Goal: Check status: Check status

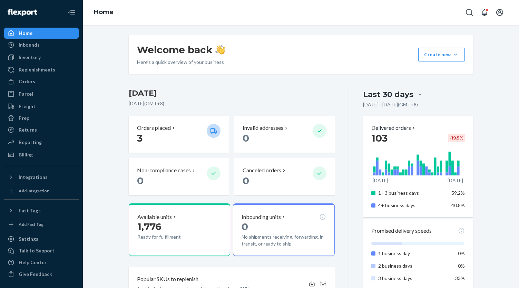
click at [32, 59] on div "Inventory" at bounding box center [30, 57] width 22 height 7
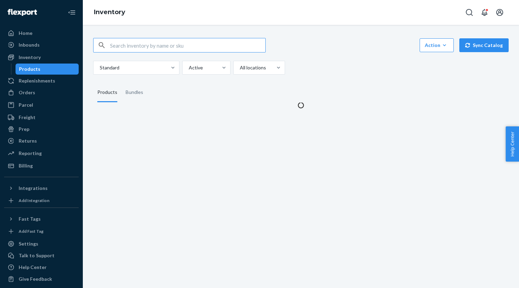
click at [162, 45] on input "text" at bounding box center [187, 45] width 155 height 14
type input "T-234 T-239"
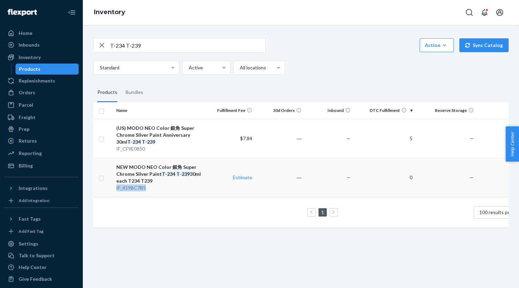
copy div "IF_419BC7B5"
drag, startPoint x: 115, startPoint y: 189, endPoint x: 101, endPoint y: 190, distance: 14.6
click at [101, 190] on tr "NEW MODO NEO Color 銀角 Super Chrome Silver Paint T - 234 T - 239 30ml each T234 …" at bounding box center [315, 177] width 445 height 39
click at [153, 119] on td "(US) MODO NEO Color 銀角 Super Chrome Silver Paint Anniversary 30ml T - 234 T - 2…" at bounding box center [160, 138] width 92 height 39
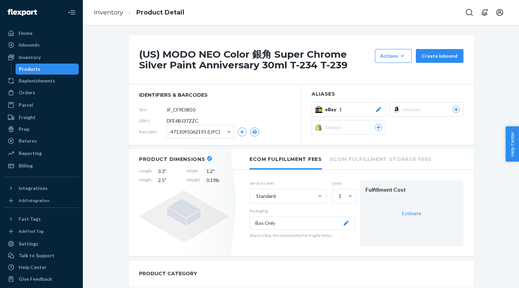
click at [375, 106] on div at bounding box center [378, 109] width 7 height 7
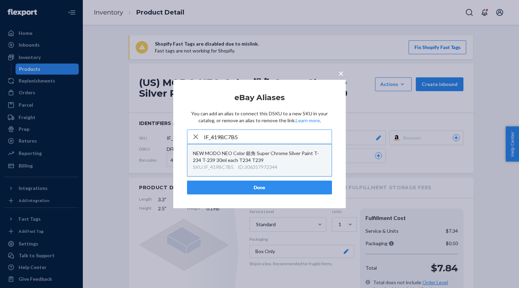
type input "IF_419BC7B5"
click at [267, 164] on div "ID : 306357972344" at bounding box center [258, 167] width 40 height 7
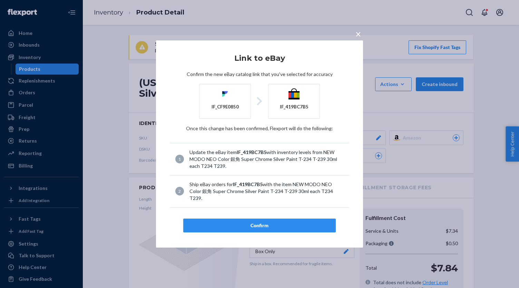
click at [273, 222] on div "Confirm" at bounding box center [259, 225] width 141 height 7
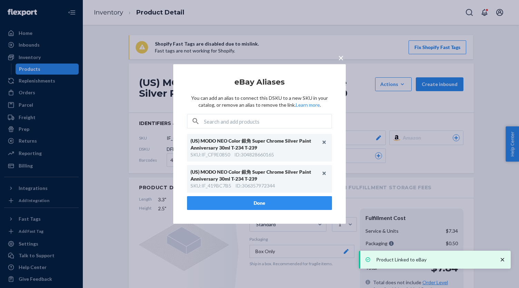
click at [283, 203] on button "Done" at bounding box center [259, 203] width 145 height 14
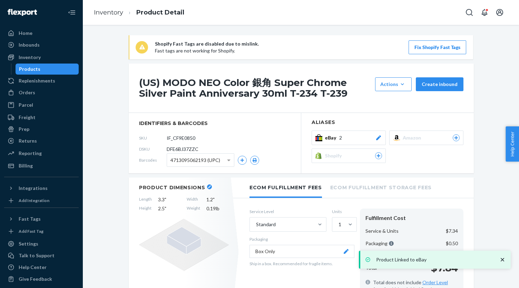
click at [45, 69] on div "Products" at bounding box center [47, 69] width 62 height 10
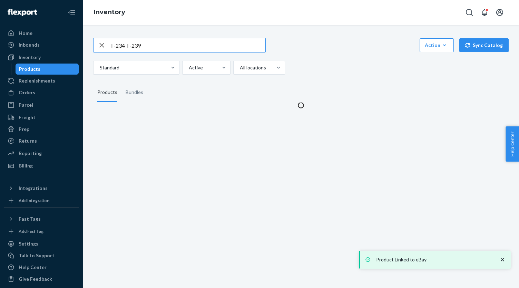
click at [154, 49] on input "T-234 T-239" at bounding box center [187, 45] width 155 height 14
click at [154, 48] on input "T-234 T-239" at bounding box center [187, 45] width 155 height 14
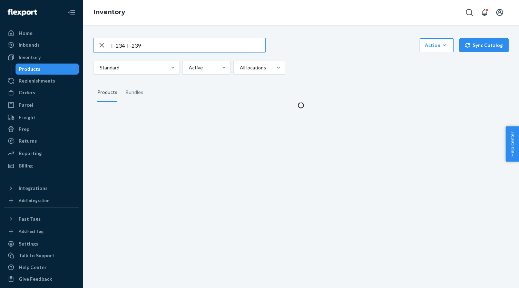
click at [155, 48] on input "T-234 T-239" at bounding box center [187, 45] width 155 height 14
type input "IF_252C5919-1"
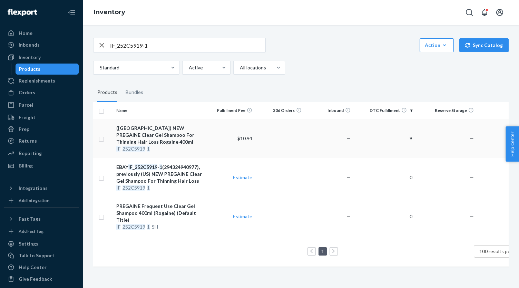
click at [167, 130] on div "(US) NEW PREGAINE Clear Gel Shampoo For Thinning Hair Loss Rogaine 400ml" at bounding box center [159, 135] width 87 height 21
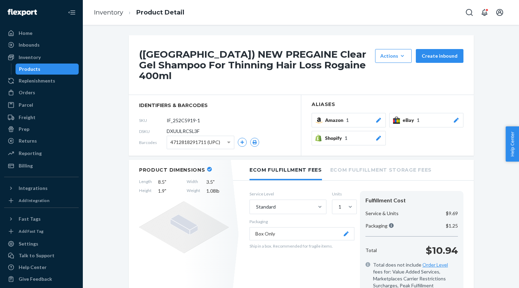
click at [404, 113] on button "eBay 1" at bounding box center [426, 120] width 74 height 14
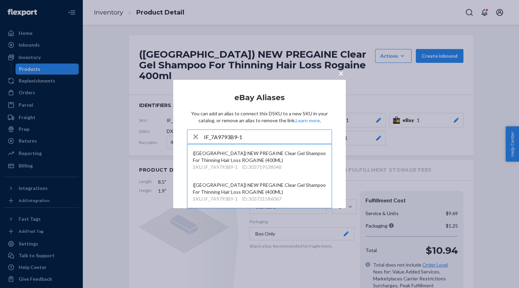
type input "IF_7A9793B9-1"
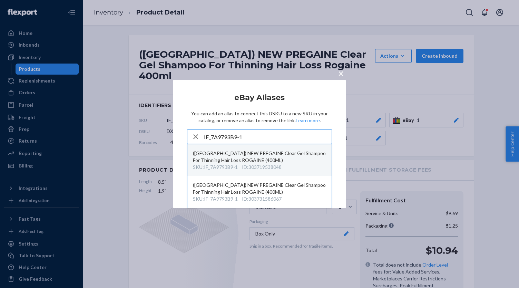
click at [303, 161] on div "(CA) NEW PREGAINE Clear Gel Shampoo For Thinning Hair Loss ROGAINE (400ML)" at bounding box center [259, 157] width 133 height 14
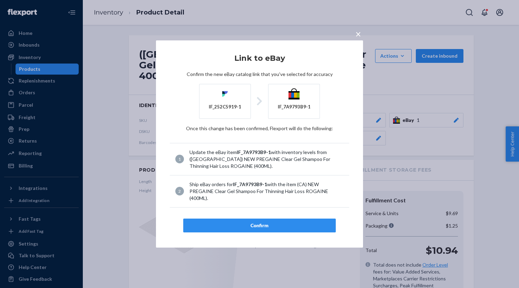
click at [312, 222] on div "Confirm" at bounding box center [259, 225] width 141 height 7
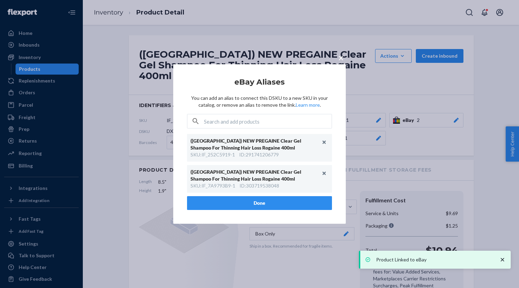
click at [272, 206] on button "Done" at bounding box center [259, 203] width 145 height 14
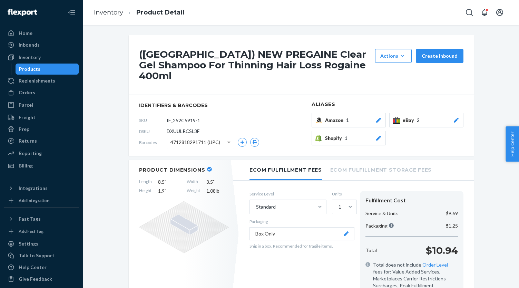
click at [62, 68] on div "Products" at bounding box center [47, 69] width 62 height 10
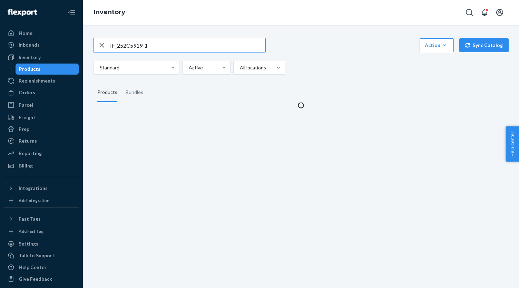
click at [191, 46] on input "IF_252C5919-1" at bounding box center [187, 45] width 155 height 14
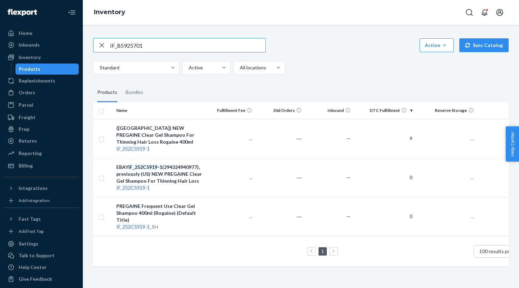
type input "IF_B5925701"
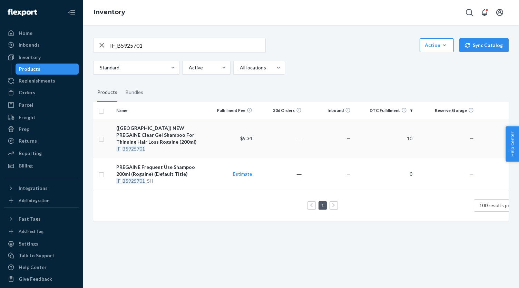
click at [164, 129] on div "(US) NEW PREGAINE Clear Gel Shampoo For Thinning Hair Loss Rogaine (200ml)" at bounding box center [159, 135] width 87 height 21
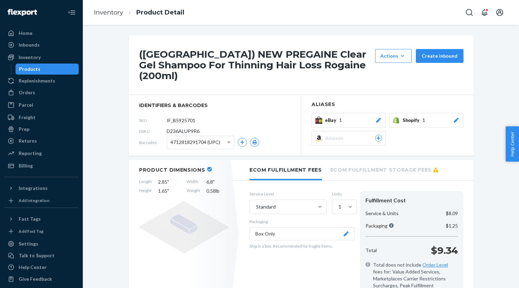
click at [370, 117] on div "eBay 1" at bounding box center [353, 120] width 57 height 7
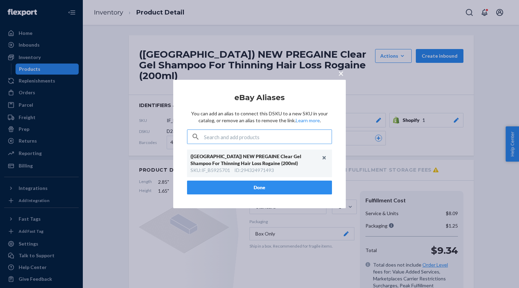
type input "IF_E00BAC8E"
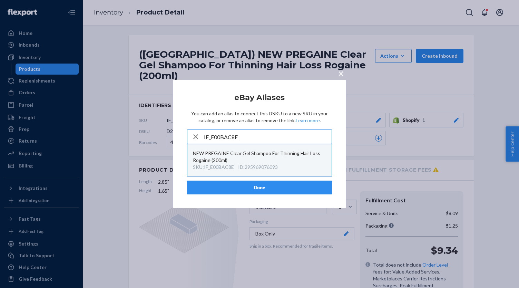
click at [283, 160] on div "NEW PREGAINE Clear Gel Shampoo For Thinning Hair Loss Rogaine (200ml)" at bounding box center [259, 157] width 133 height 14
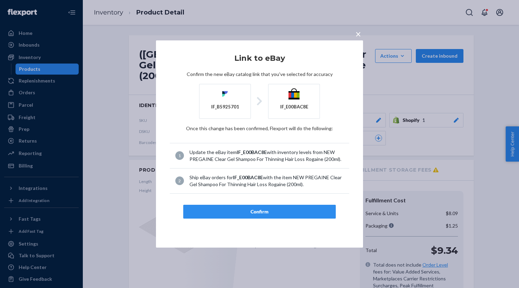
click at [279, 212] on div "Confirm" at bounding box center [259, 211] width 141 height 7
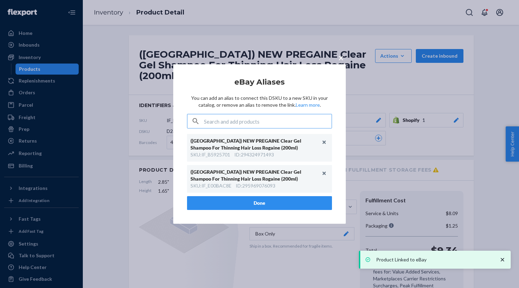
click at [275, 198] on button "Done" at bounding box center [259, 203] width 145 height 14
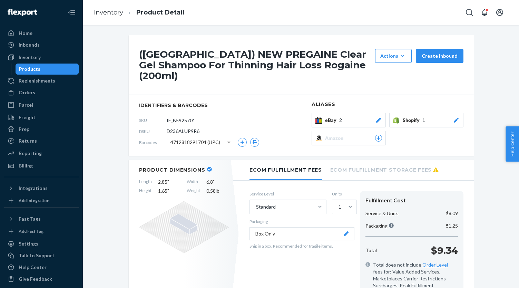
click at [57, 68] on div "Products" at bounding box center [47, 69] width 62 height 10
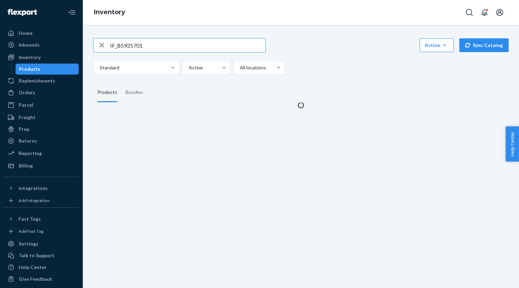
click at [137, 46] on input "IF_B5925701" at bounding box center [187, 45] width 155 height 14
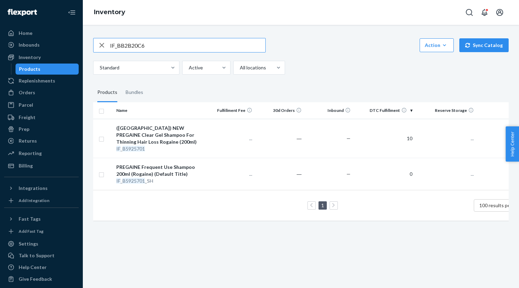
type input "IF_BB2B20C6"
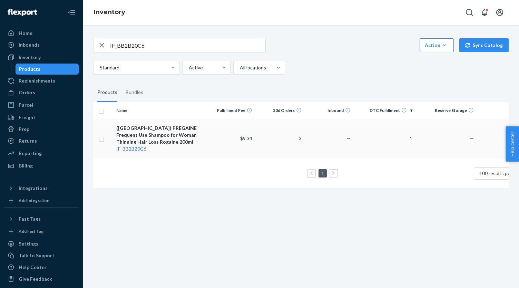
click at [183, 137] on div "(US) PREGAINE Frequent Use Shampoo for Woman Thinning Hair Loss Rogaine 200ml" at bounding box center [159, 135] width 87 height 21
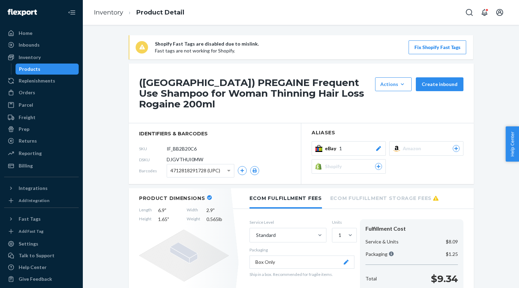
click at [360, 145] on div "eBay 1" at bounding box center [353, 148] width 57 height 7
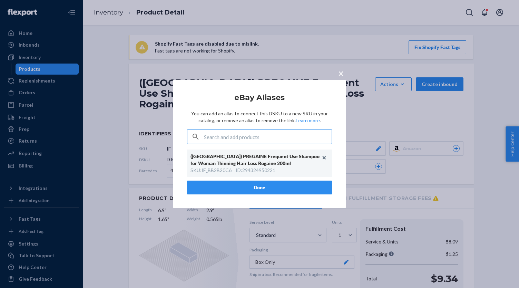
type input "IF_2EEE009E"
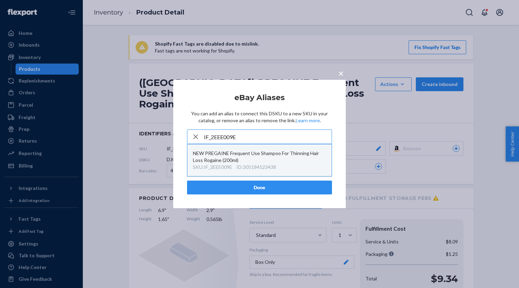
click at [279, 164] on div "SKU : IF_2EEE009E ID : 305184523438" at bounding box center [259, 167] width 133 height 7
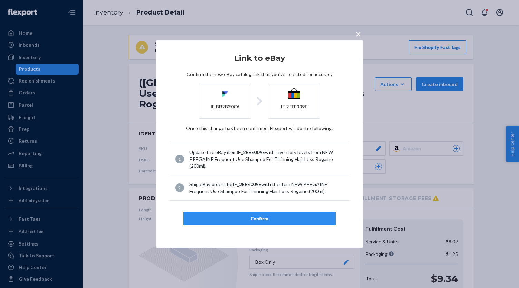
click at [278, 213] on button "Confirm" at bounding box center [259, 219] width 153 height 14
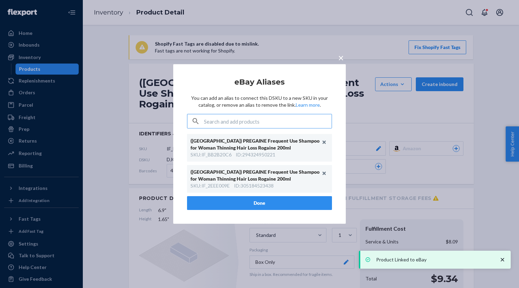
click at [269, 205] on button "Done" at bounding box center [259, 203] width 145 height 14
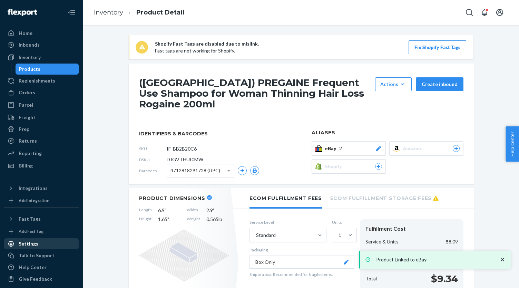
click at [39, 246] on div "Settings" at bounding box center [41, 244] width 73 height 10
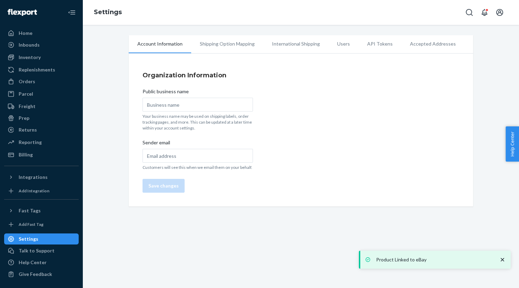
type input "TTWAREHOUSE.COM"
type input "services@ttwarehouse.com"
click at [282, 51] on li "International Shipping" at bounding box center [295, 43] width 65 height 17
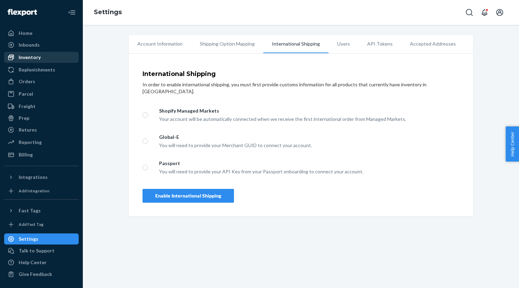
click at [39, 52] on link "Inventory" at bounding box center [41, 57] width 75 height 11
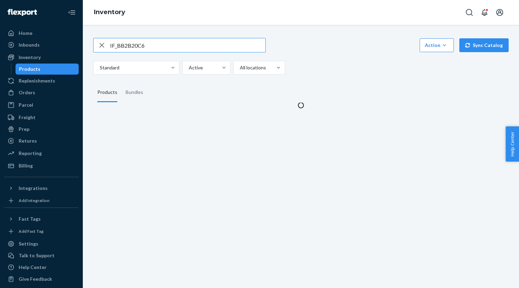
click at [174, 45] on input "IF_BB2B20C6" at bounding box center [187, 45] width 155 height 14
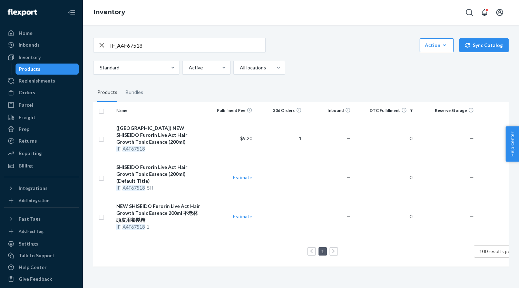
click at [149, 46] on input "IF_A4F67518" at bounding box center [187, 45] width 155 height 14
paste input "IF_3D249AE1"
type input "IF_3D249AE1"
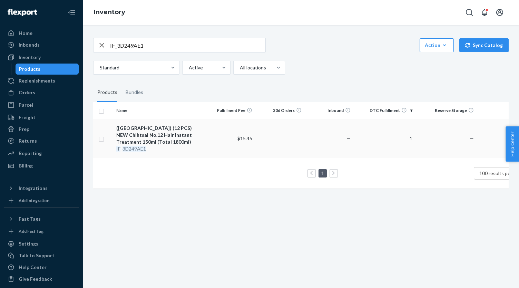
click at [182, 129] on div "(US) (12 PCS) NEW Chihtsai No.12 Hair Instant Treatment 150ml (Total 1800ml)" at bounding box center [159, 135] width 87 height 21
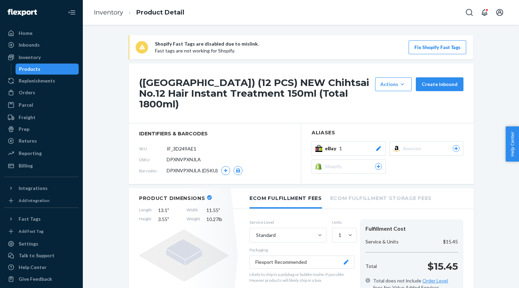
click at [353, 145] on div "eBay 1" at bounding box center [353, 148] width 57 height 7
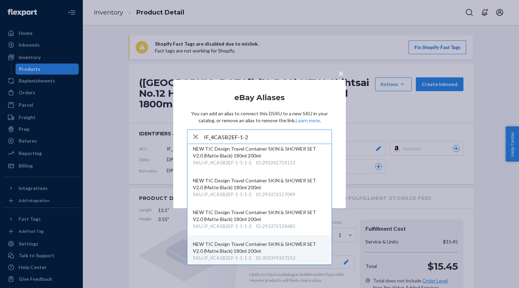
scroll to position [284, 0]
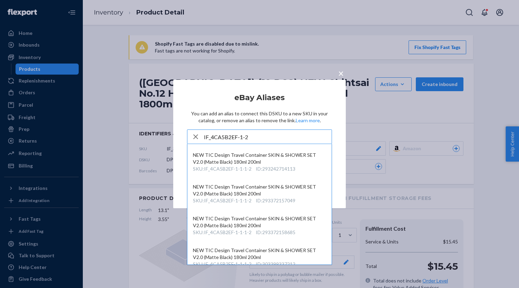
click at [213, 135] on input "IF_4CA5B2EF-1-2" at bounding box center [268, 137] width 128 height 14
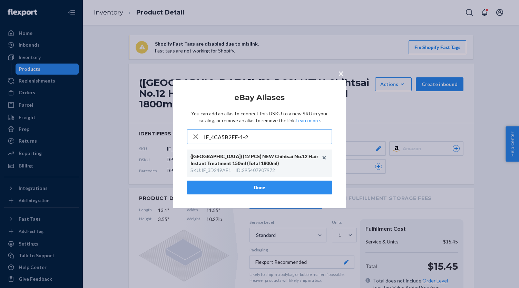
scroll to position [0, 0]
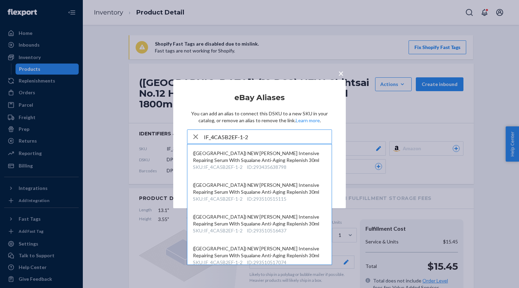
click at [281, 135] on input "IF_4CA5B2EF-1-2" at bounding box center [268, 137] width 128 height 14
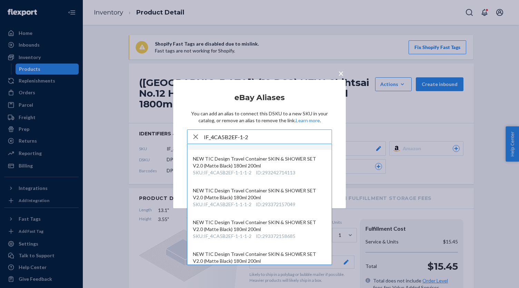
scroll to position [311, 0]
click at [229, 136] on input "IF_4CA5B2EF-1-2" at bounding box center [268, 137] width 128 height 14
paste input "293510516437"
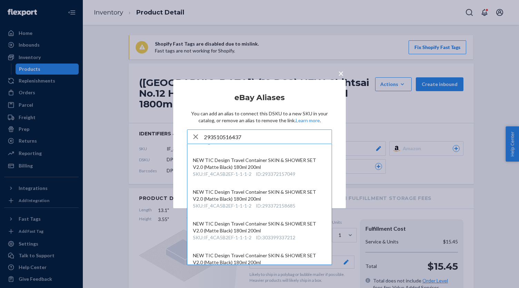
scroll to position [0, 0]
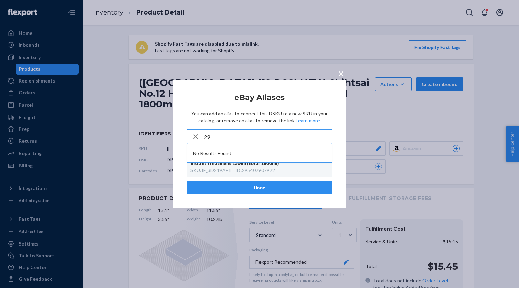
type input "2"
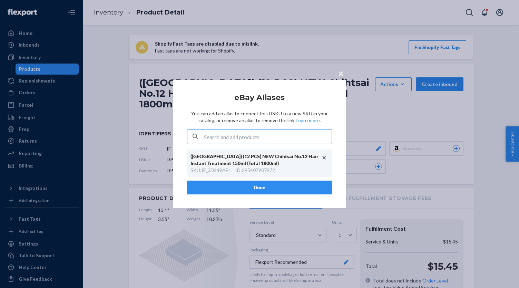
paste input "IF_4CA5B2EF-1-2"
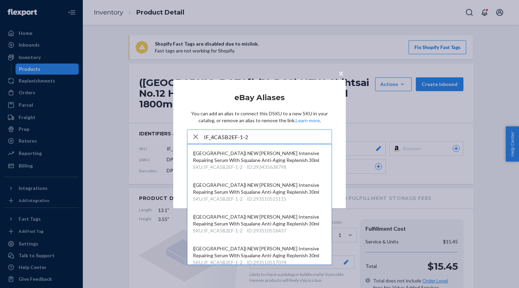
type input "IF_4CA5B2EF-1-2"
click at [341, 76] on span "×" at bounding box center [341, 73] width 6 height 12
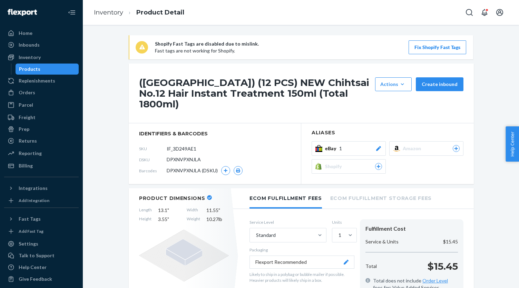
click at [42, 69] on div "Products" at bounding box center [47, 69] width 62 height 10
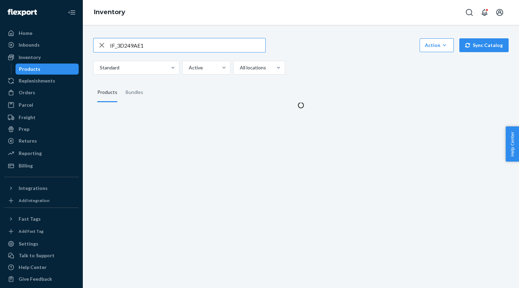
click at [477, 45] on button "Sync Catalog" at bounding box center [483, 45] width 49 height 14
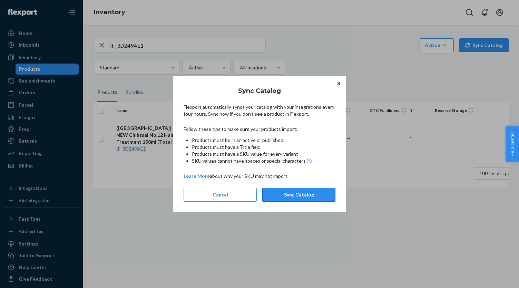
click at [300, 200] on button "Sync Catalog" at bounding box center [298, 195] width 73 height 14
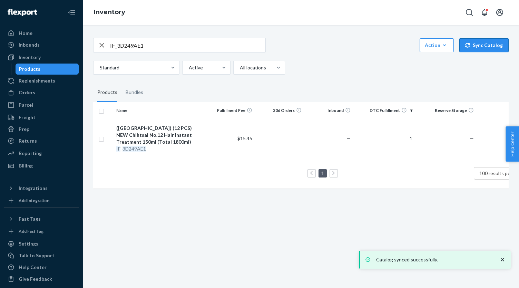
click at [476, 45] on button "Sync Catalog" at bounding box center [483, 45] width 49 height 14
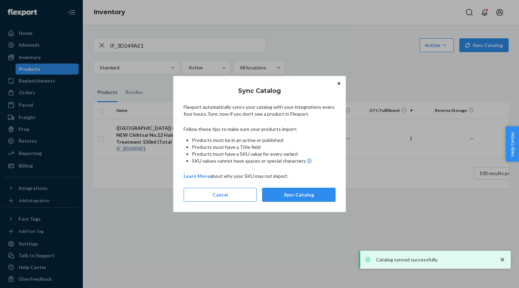
click at [278, 198] on button "Sync Catalog" at bounding box center [298, 195] width 73 height 14
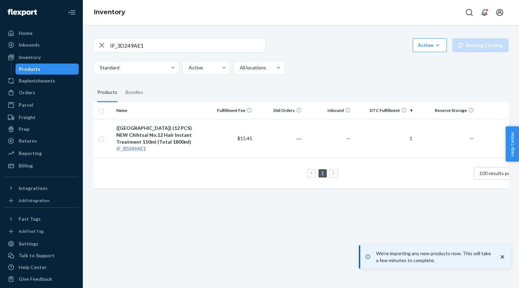
click at [158, 48] on input "IF_3D249AE1" at bounding box center [187, 45] width 155 height 14
paste input "(12 PCS) NEW Chihtsai"
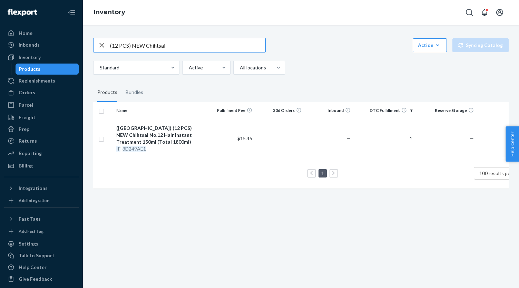
type input "(12 PCS) NEW Chihtsai"
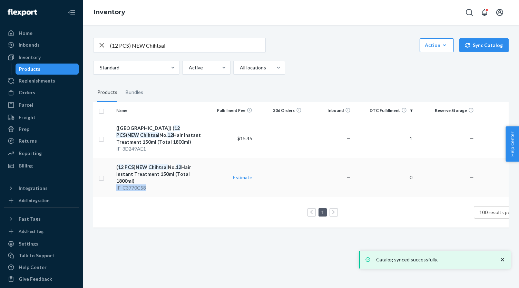
copy div "IF_C3770C58"
drag, startPoint x: 116, startPoint y: 174, endPoint x: 110, endPoint y: 178, distance: 7.5
click at [110, 178] on tr "( 12 PCS ) NEW Chihtsai No. 12 Hair Instant Treatment 150ml (Total 1800ml) IF_C…" at bounding box center [315, 177] width 445 height 39
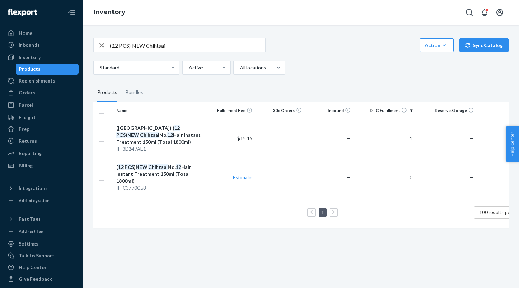
drag, startPoint x: 136, startPoint y: 138, endPoint x: 141, endPoint y: 135, distance: 5.9
click at [136, 138] on div "(US) ( 12 PCS ) NEW Chihtsai No. 12 Hair Instant Treatment 150ml (Total 1800ml)" at bounding box center [159, 135] width 87 height 21
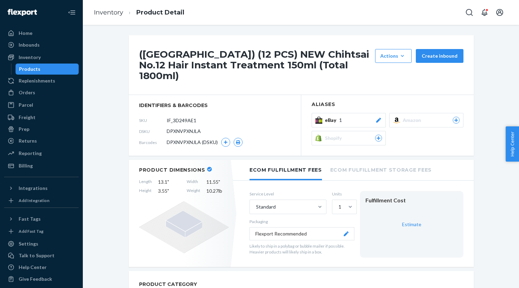
click at [380, 113] on button "eBay 1" at bounding box center [349, 120] width 74 height 14
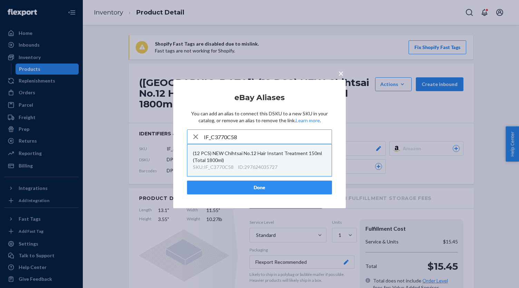
type input "IF_C3770C58"
click at [274, 163] on div "(12 PCS) NEW Chihtsai No.12 Hair Instant Treatment 150ml (Total 1800ml)" at bounding box center [259, 157] width 133 height 14
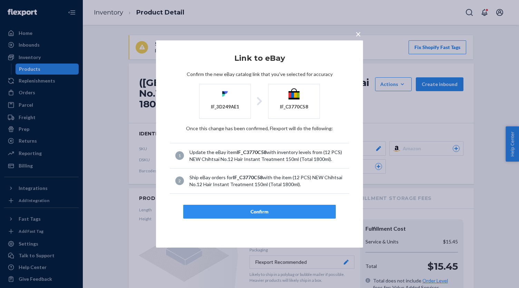
click at [277, 207] on button "Confirm" at bounding box center [259, 212] width 153 height 14
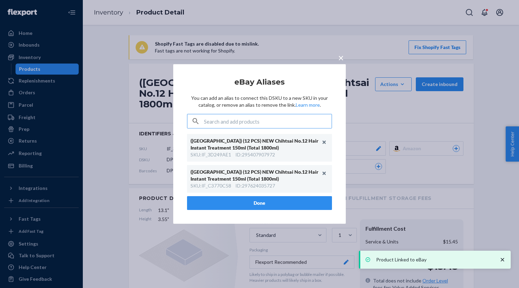
click at [267, 202] on button "Done" at bounding box center [259, 203] width 145 height 14
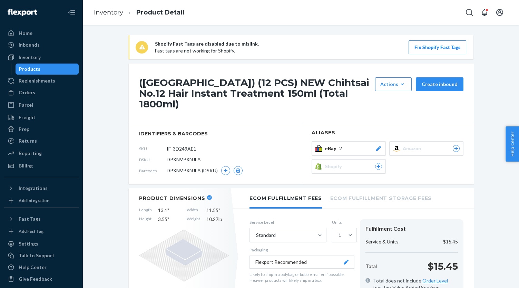
click at [51, 67] on div "Products" at bounding box center [47, 69] width 62 height 10
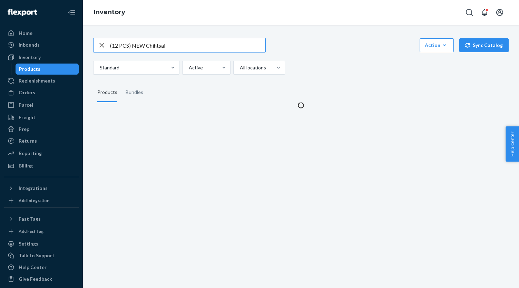
click at [173, 43] on input "(12 PCS) NEW Chihtsai" at bounding box center [187, 45] width 155 height 14
type input "IF_E19BF50A"
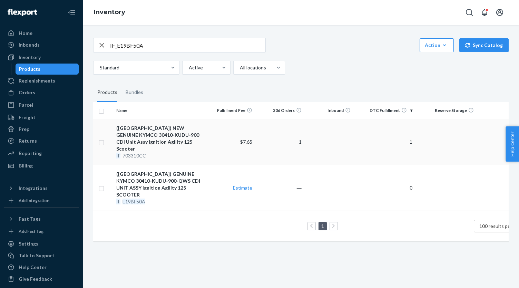
click at [159, 133] on div "(US) NEW GENUINE KYMCO 30410-KUDU-900 CDI Unit Assy Ignition Agility 125 Scooter" at bounding box center [159, 139] width 87 height 28
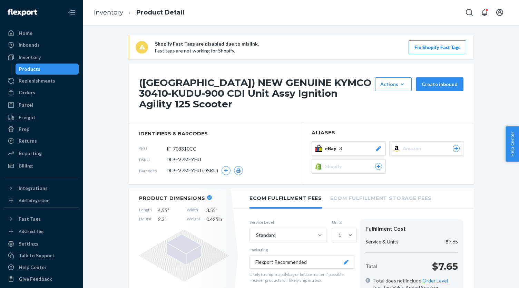
click at [339, 145] on span "3" at bounding box center [340, 148] width 3 height 7
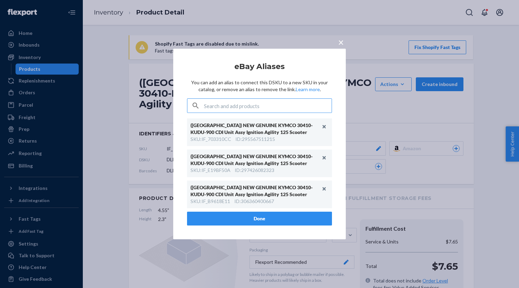
type input "IF_5865F68F"
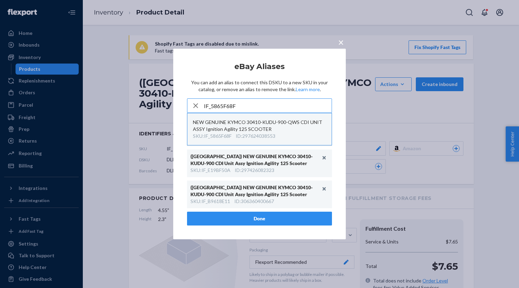
click at [275, 131] on div "NEW GENUINE KYMCO 30410-KUDU-900-QWS CDI UNIT ASSY Ignition Agility 125 SCOOTER" at bounding box center [259, 126] width 133 height 14
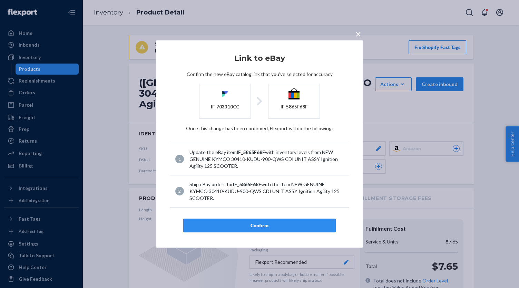
click at [284, 226] on div "Confirm" at bounding box center [259, 225] width 141 height 7
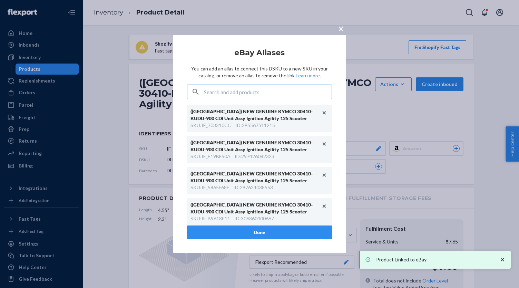
click at [255, 230] on button "Done" at bounding box center [259, 232] width 145 height 14
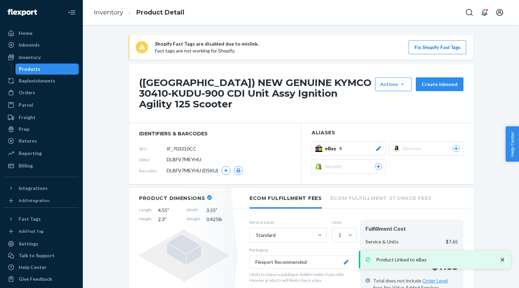
click at [67, 65] on div "Products" at bounding box center [47, 69] width 62 height 10
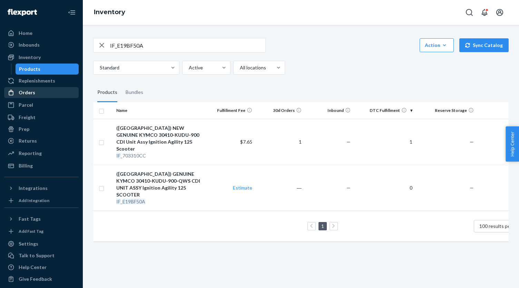
click at [45, 94] on div "Orders" at bounding box center [41, 93] width 73 height 10
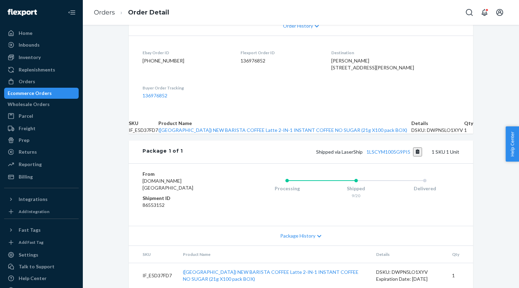
scroll to position [70, 0]
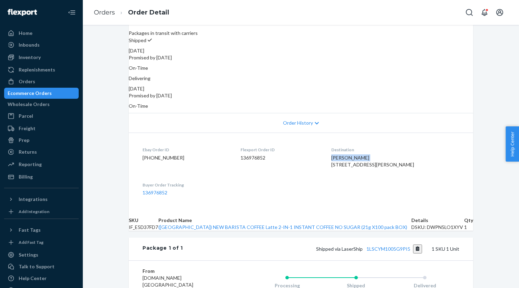
drag, startPoint x: 352, startPoint y: 147, endPoint x: 411, endPoint y: 145, distance: 59.1
click at [411, 154] on div "RICHARD ZIENDA 6261 Portsmouth Ln Davie, FL 33331-3908 US" at bounding box center [395, 161] width 128 height 14
copy span "RICHARD ZIENDA"
click at [381, 157] on span "RICHARD ZIENDA 6261 Portsmouth Ln Davie, FL 33331-3908 US" at bounding box center [372, 161] width 83 height 13
drag, startPoint x: 351, startPoint y: 156, endPoint x: 413, endPoint y: 154, distance: 62.5
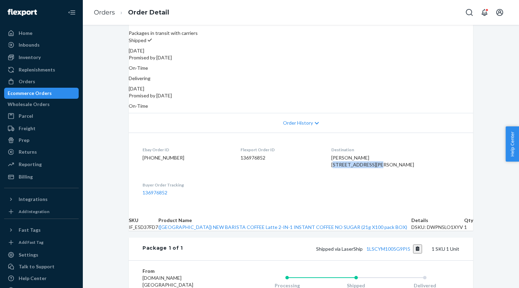
click at [410, 154] on dl "Ebay Order ID 09-13599-19416 Flexport Order ID 136976852 Destination RICHARD ZI…" at bounding box center [301, 171] width 344 height 77
copy span "6261 Portsmouth Ln"
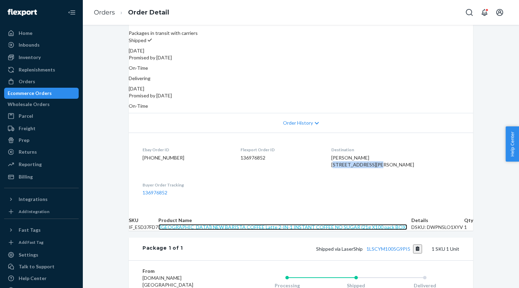
click at [236, 230] on link "(US) NEW BARISTA COFFEE Latte 2-IN-1 INSTANT COFFEE NO SUGAR (21g X100 pack BOX)" at bounding box center [282, 227] width 249 height 6
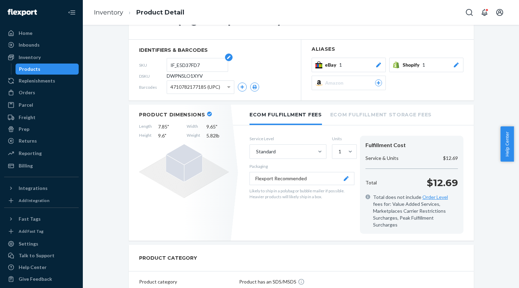
scroll to position [69, 0]
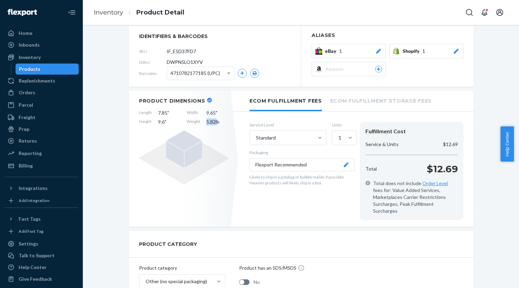
drag, startPoint x: 203, startPoint y: 120, endPoint x: 213, endPoint y: 120, distance: 10.4
click at [213, 121] on div "Length 7.85 " Width 9.65 " Height 9.6 " Weight 5.82 lb" at bounding box center [184, 117] width 90 height 16
copy span "5.82"
drag, startPoint x: 154, startPoint y: 111, endPoint x: 164, endPoint y: 112, distance: 10.4
click at [164, 112] on div "Length 7.85 " Width 9.65 " Height 9.6 " Weight 5.82 lb" at bounding box center [184, 117] width 90 height 16
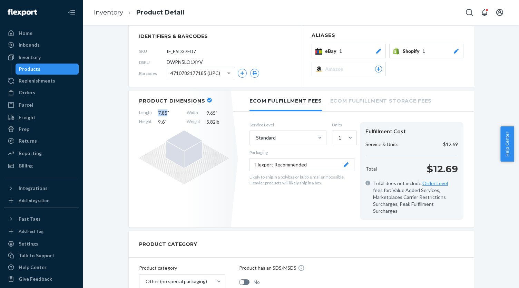
copy span "7.85"
drag, startPoint x: 204, startPoint y: 110, endPoint x: 213, endPoint y: 112, distance: 8.5
click at [213, 112] on span "9.65 "" at bounding box center [217, 112] width 22 height 7
copy span "9.65"
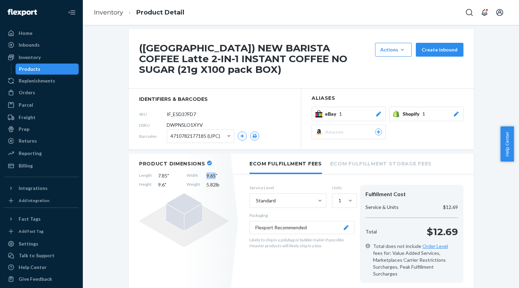
scroll to position [0, 0]
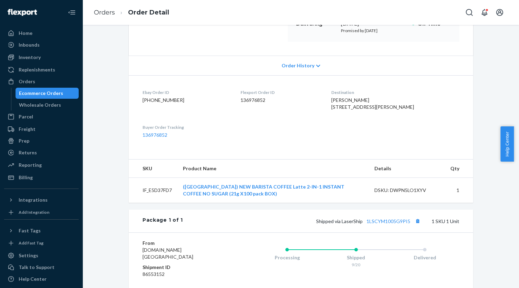
scroll to position [104, 0]
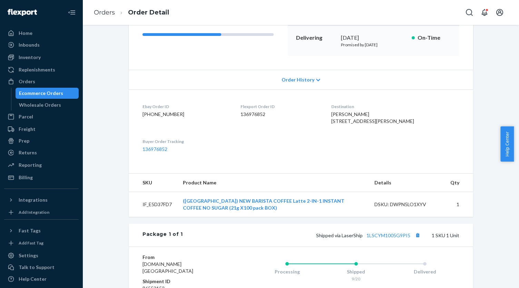
drag, startPoint x: 371, startPoint y: 127, endPoint x: 403, endPoint y: 127, distance: 31.8
click at [403, 125] on div "RICHARD ZIENDA 6261 Portsmouth Ln Davie, FL 33331-3908 US" at bounding box center [395, 118] width 128 height 14
copy span "33331-3908"
click at [349, 122] on dl "Ebay Order ID 09-13599-19416 Flexport Order ID 136976852 Destination RICHARD ZI…" at bounding box center [301, 127] width 344 height 77
drag, startPoint x: 351, startPoint y: 120, endPoint x: 401, endPoint y: 119, distance: 49.4
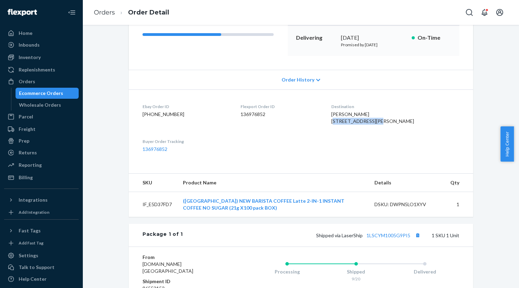
click at [401, 119] on div "RICHARD ZIENDA 6261 Portsmouth Ln Davie, FL 33331-3908 US" at bounding box center [395, 118] width 128 height 14
copy span "6261 Portsmouth Ln"
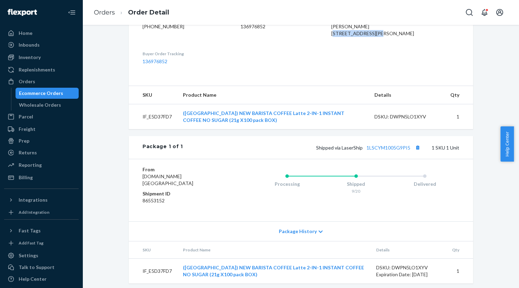
scroll to position [208, 0]
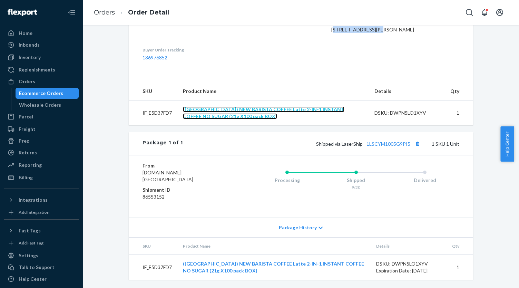
click at [264, 107] on link "(US) NEW BARISTA COFFEE Latte 2-IN-1 INSTANT COFFEE NO SUGAR (21g X100 pack BOX)" at bounding box center [263, 112] width 161 height 13
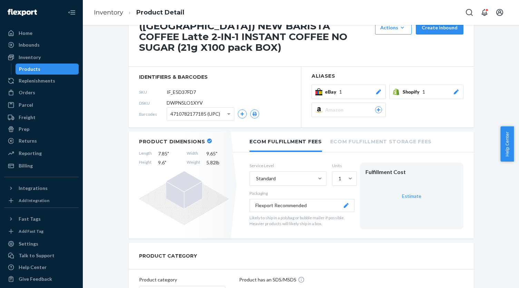
scroll to position [35, 0]
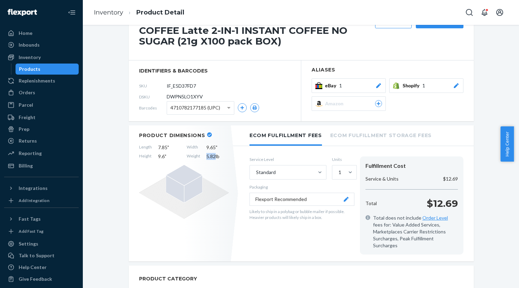
drag, startPoint x: 202, startPoint y: 155, endPoint x: 212, endPoint y: 158, distance: 10.8
click at [213, 157] on div "Length 7.85 " Width 9.65 " Height 9.6 " Weight 5.82 lb" at bounding box center [184, 152] width 90 height 16
copy span "5.82"
drag, startPoint x: 156, startPoint y: 145, endPoint x: 164, endPoint y: 146, distance: 8.4
click at [164, 146] on span "7.85 "" at bounding box center [169, 147] width 22 height 7
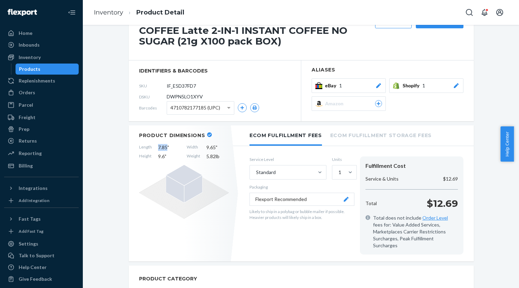
copy span "7.85"
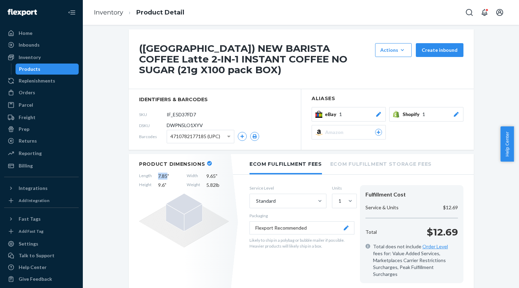
scroll to position [0, 0]
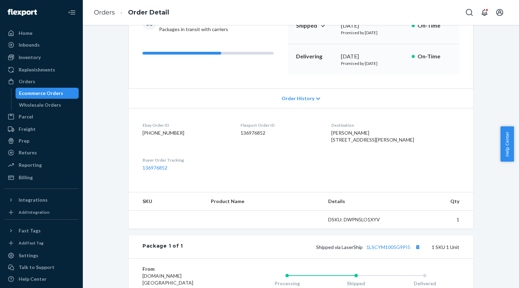
scroll to position [63, 0]
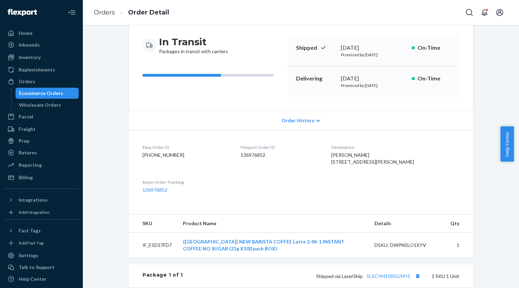
drag, startPoint x: 372, startPoint y: 169, endPoint x: 408, endPoint y: 170, distance: 35.9
click at [408, 165] on div "RICHARD ZIENDA 6261 Portsmouth Ln Davie, FL 33331-3908 US" at bounding box center [395, 158] width 128 height 14
copy span "33331-3908"
drag, startPoint x: 351, startPoint y: 164, endPoint x: 406, endPoint y: 163, distance: 54.9
click at [406, 163] on div "RICHARD ZIENDA 6261 Portsmouth Ln Davie, FL 33331-3908 US" at bounding box center [395, 158] width 128 height 14
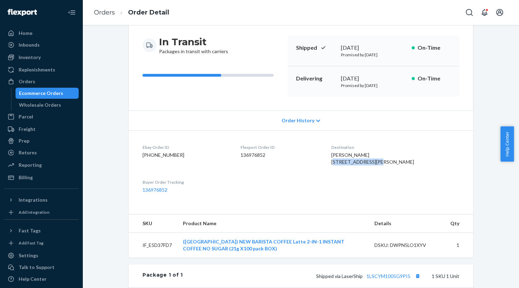
copy span "6261 Portsmouth Ln"
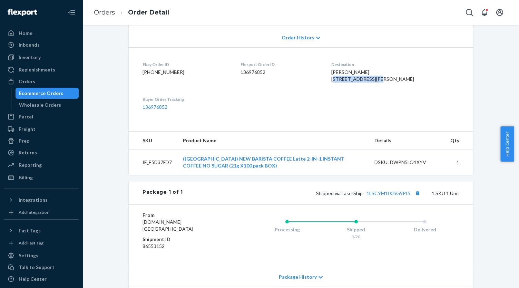
scroll to position [166, 0]
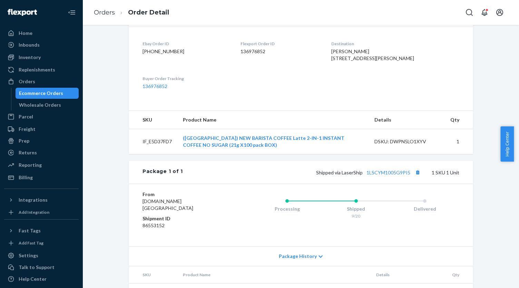
click at [238, 154] on td "([GEOGRAPHIC_DATA]) NEW BARISTA COFFEE Latte 2-IN-1 INSTANT COFFEE NO SUGAR (21…" at bounding box center [273, 141] width 192 height 25
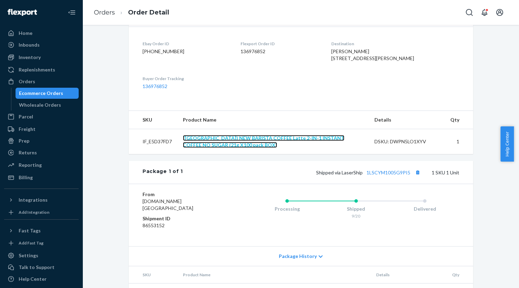
click at [237, 148] on link "([GEOGRAPHIC_DATA]) NEW BARISTA COFFEE Latte 2-IN-1 INSTANT COFFEE NO SUGAR (21…" at bounding box center [263, 141] width 161 height 13
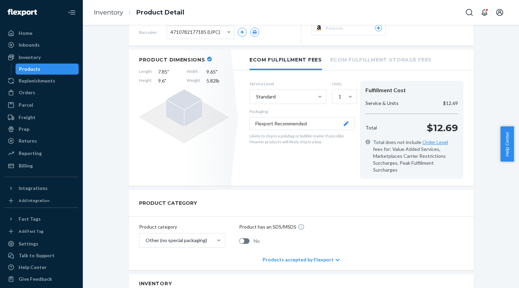
scroll to position [138, 0]
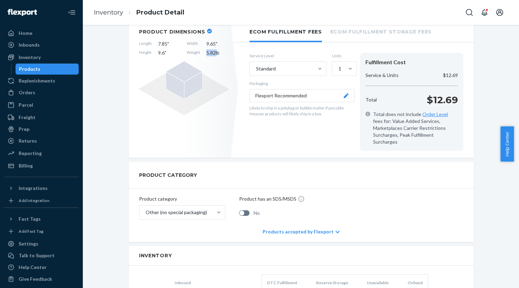
drag, startPoint x: 203, startPoint y: 52, endPoint x: 210, endPoint y: 58, distance: 8.8
click at [214, 54] on span "5.82 lb" at bounding box center [217, 52] width 22 height 7
click at [202, 53] on div "Length 7.85 " Width 9.65 " Height 9.6 " Weight 5.82 lb" at bounding box center [184, 48] width 90 height 16
drag, startPoint x: 203, startPoint y: 51, endPoint x: 213, endPoint y: 51, distance: 10.0
click at [213, 52] on div "Length 7.85 " Width 9.65 " Height 9.6 " Weight 5.82 lb" at bounding box center [184, 48] width 90 height 16
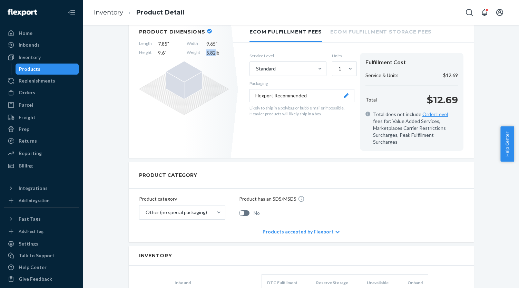
copy span "5.82"
click at [49, 95] on div "Orders" at bounding box center [41, 93] width 73 height 10
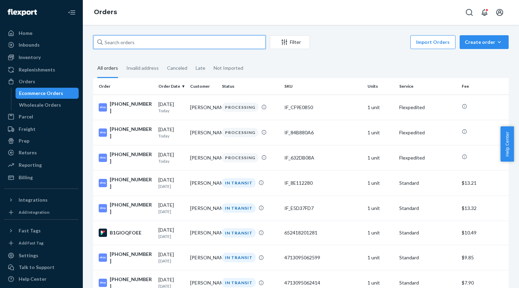
click at [125, 39] on input "text" at bounding box center [179, 42] width 173 height 14
paste input "15333"
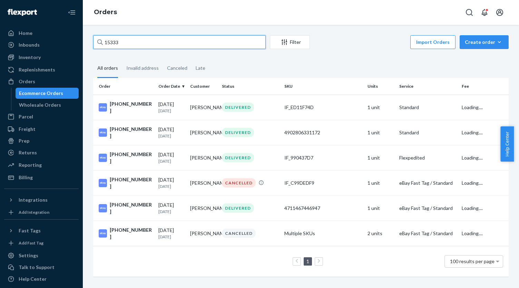
type input "15333"
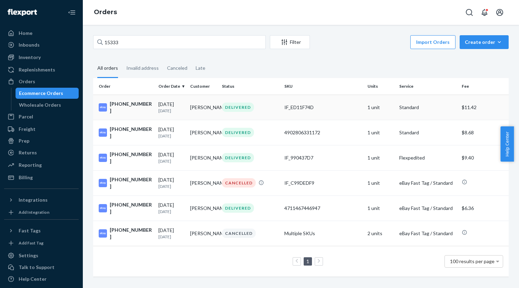
click at [126, 102] on div "[PHONE_NUMBER]" at bounding box center [126, 107] width 54 height 14
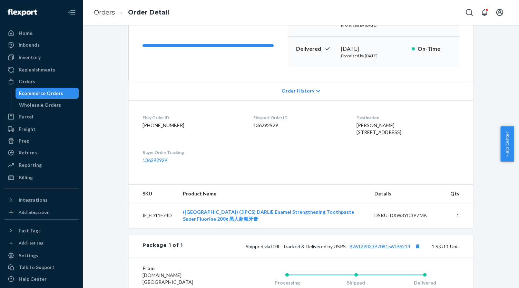
scroll to position [35, 0]
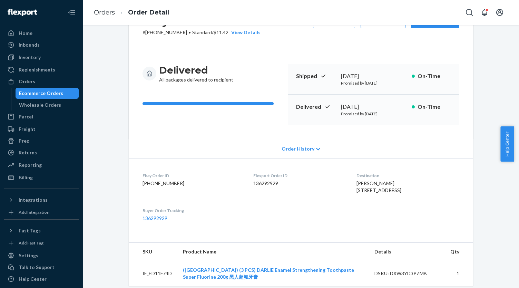
click at [36, 94] on div "Ecommerce Orders" at bounding box center [41, 93] width 44 height 7
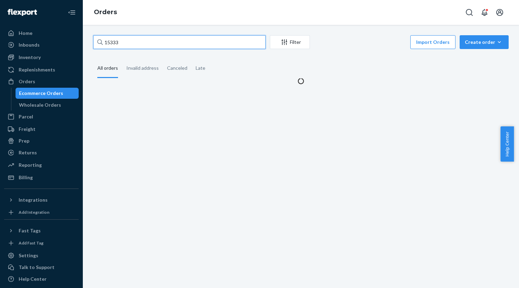
click at [140, 47] on input "15333" at bounding box center [179, 42] width 173 height 14
paste input "20-13507-60040"
type input "20-13507-60040"
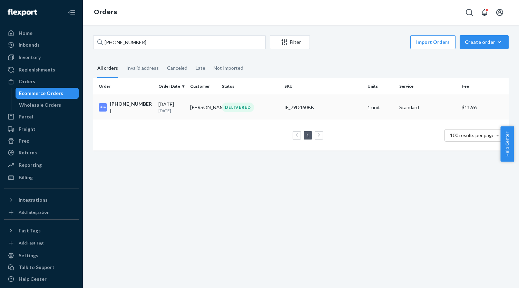
click at [192, 106] on td "Simon Lai" at bounding box center [203, 107] width 32 height 25
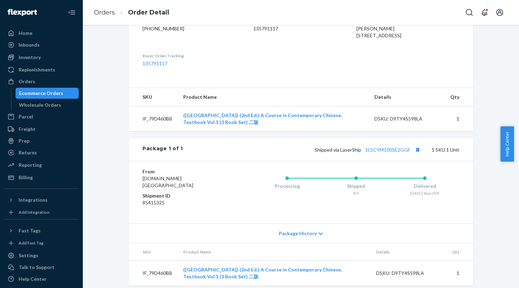
scroll to position [194, 0]
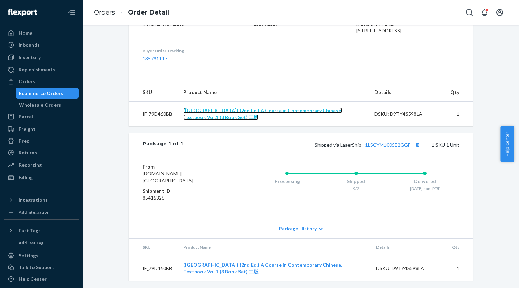
click at [280, 120] on link "([GEOGRAPHIC_DATA]) (2nd Ed.) A Course in Contemporary Chinese, Textbook Vol.1 …" at bounding box center [262, 113] width 159 height 13
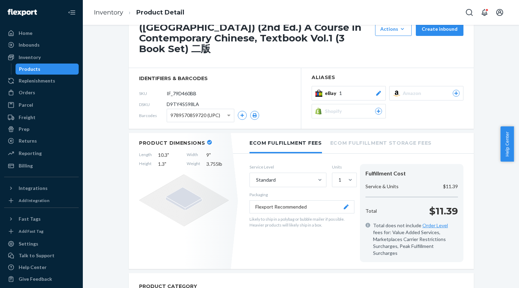
scroll to position [69, 0]
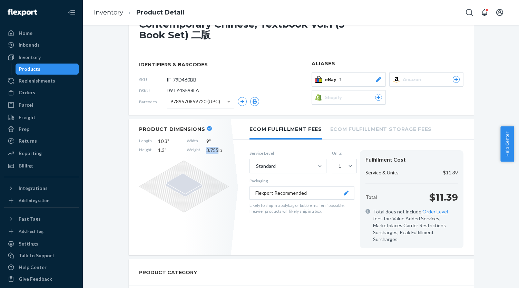
drag, startPoint x: 204, startPoint y: 137, endPoint x: 215, endPoint y: 138, distance: 11.4
click at [215, 147] on span "3.755 lb" at bounding box center [217, 150] width 22 height 7
copy span "3.755"
drag, startPoint x: 156, startPoint y: 129, endPoint x: 164, endPoint y: 131, distance: 8.9
click at [164, 138] on span "10.3 "" at bounding box center [169, 141] width 22 height 7
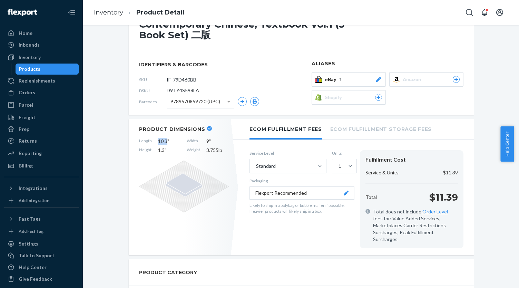
copy span "10.3"
drag, startPoint x: 155, startPoint y: 139, endPoint x: 162, endPoint y: 139, distance: 6.6
click at [162, 147] on span "1.3 "" at bounding box center [169, 150] width 22 height 7
copy span "1.3"
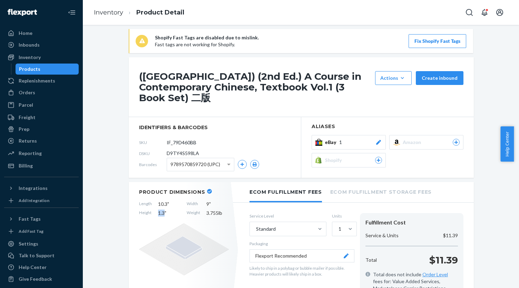
scroll to position [0, 0]
